Goal: Task Accomplishment & Management: Manage account settings

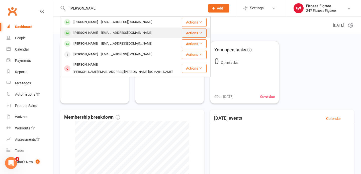
type input "[PERSON_NAME]"
click at [107, 33] on div "[EMAIL_ADDRESS][DOMAIN_NAME]" at bounding box center [127, 32] width 54 height 7
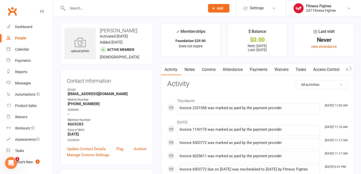
click at [257, 72] on link "Payments" at bounding box center [258, 70] width 25 height 12
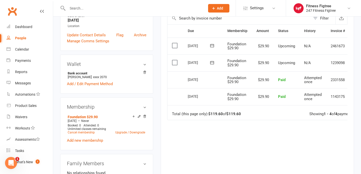
scroll to position [170, 0]
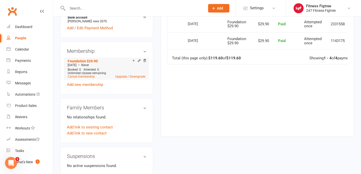
click at [90, 78] on li "Foundation $29.90 [DATE] — Never Booked: 0 Attended: 0 Unlimited classes remain…" at bounding box center [106, 69] width 80 height 22
click at [91, 76] on link "Cancel membership" at bounding box center [81, 77] width 27 height 4
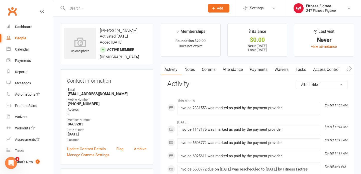
scroll to position [108, 0]
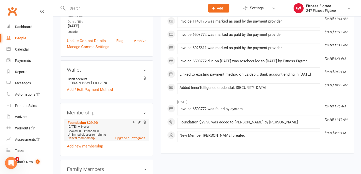
click at [82, 138] on link "Cancel membership" at bounding box center [81, 139] width 27 height 4
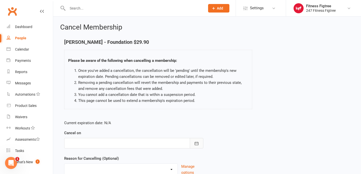
click at [201, 143] on button "button" at bounding box center [197, 143] width 14 height 11
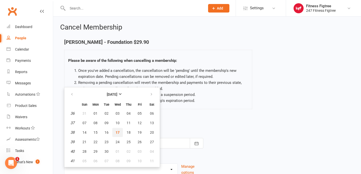
click at [117, 132] on span "17" at bounding box center [118, 133] width 4 height 4
type input "17 Sep 2025"
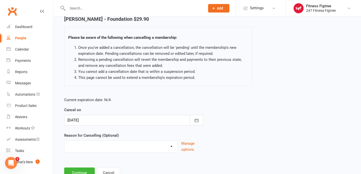
scroll to position [42, 0]
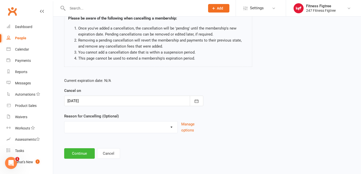
click at [169, 125] on select "Dishonour Holiday Injury Moving Stripe Migration The Great Migration Other reas…" at bounding box center [120, 127] width 113 height 10
select select "5"
click at [80, 146] on main "Darren Hill - Foundation $29.90 Please be aware of the following when cancellin…" at bounding box center [207, 78] width 294 height 162
click at [80, 154] on button "Continue" at bounding box center [79, 154] width 31 height 11
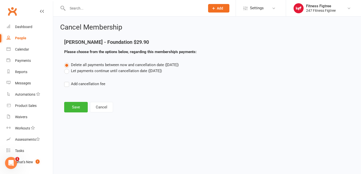
scroll to position [0, 0]
click at [70, 113] on div "Cancel Membership Darren Hill - Foundation $29.90 Please choose from the option…" at bounding box center [207, 69] width 308 height 104
click at [78, 105] on button "Save" at bounding box center [76, 107] width 24 height 11
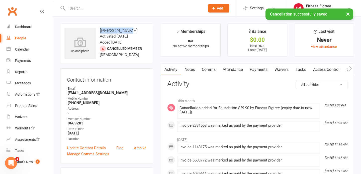
drag, startPoint x: 124, startPoint y: 29, endPoint x: 99, endPoint y: 31, distance: 25.7
click at [99, 31] on h3 "[PERSON_NAME]" at bounding box center [106, 31] width 85 height 6
copy h3 "[PERSON_NAME]"
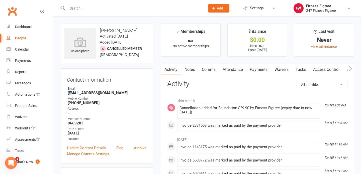
drag, startPoint x: 115, startPoint y: 91, endPoint x: 70, endPoint y: 94, distance: 44.7
click at [71, 93] on strong "[EMAIL_ADDRESS][DOMAIN_NAME]" at bounding box center [107, 93] width 79 height 5
click at [68, 94] on strong "[EMAIL_ADDRESS][DOMAIN_NAME]" at bounding box center [107, 93] width 79 height 5
drag, startPoint x: 68, startPoint y: 94, endPoint x: 115, endPoint y: 93, distance: 47.4
click at [115, 93] on strong "[EMAIL_ADDRESS][DOMAIN_NAME]" at bounding box center [107, 93] width 79 height 5
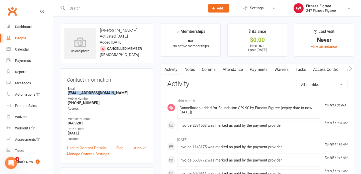
copy strong "[EMAIL_ADDRESS][DOMAIN_NAME]"
